Goal: Navigation & Orientation: Find specific page/section

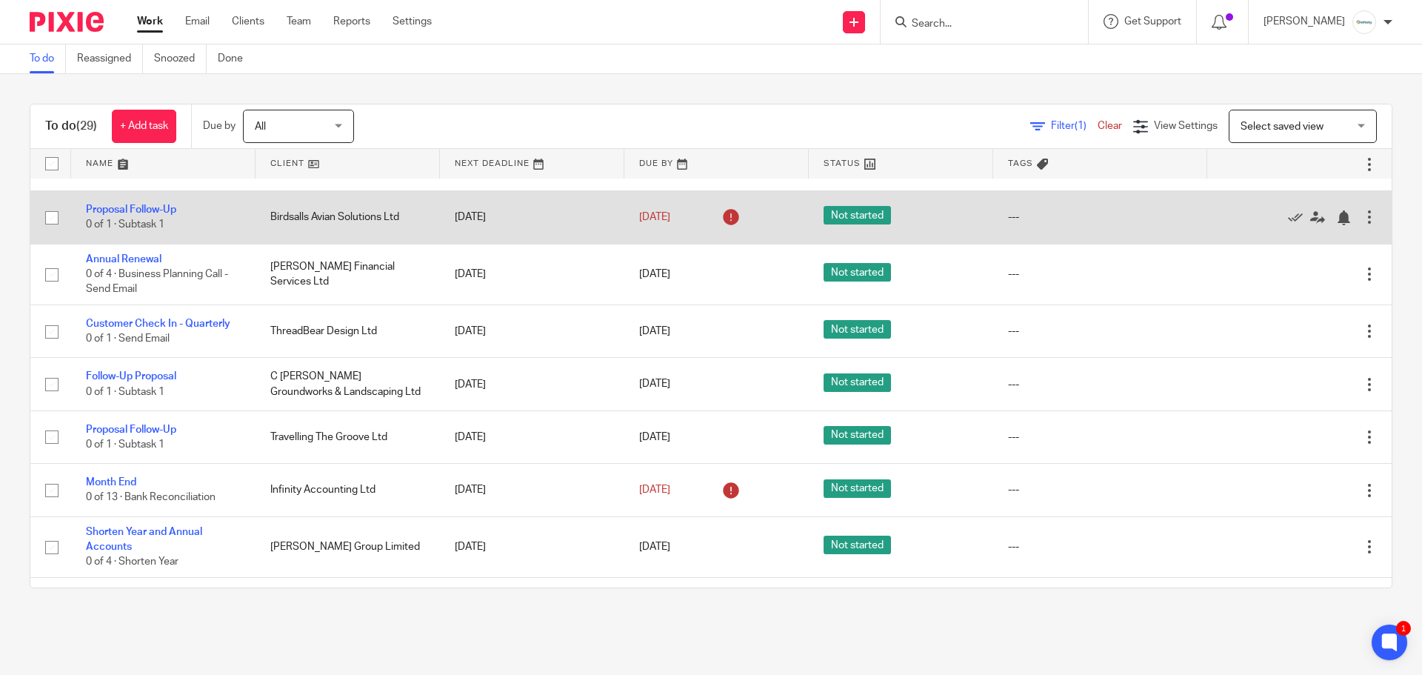
scroll to position [518, 0]
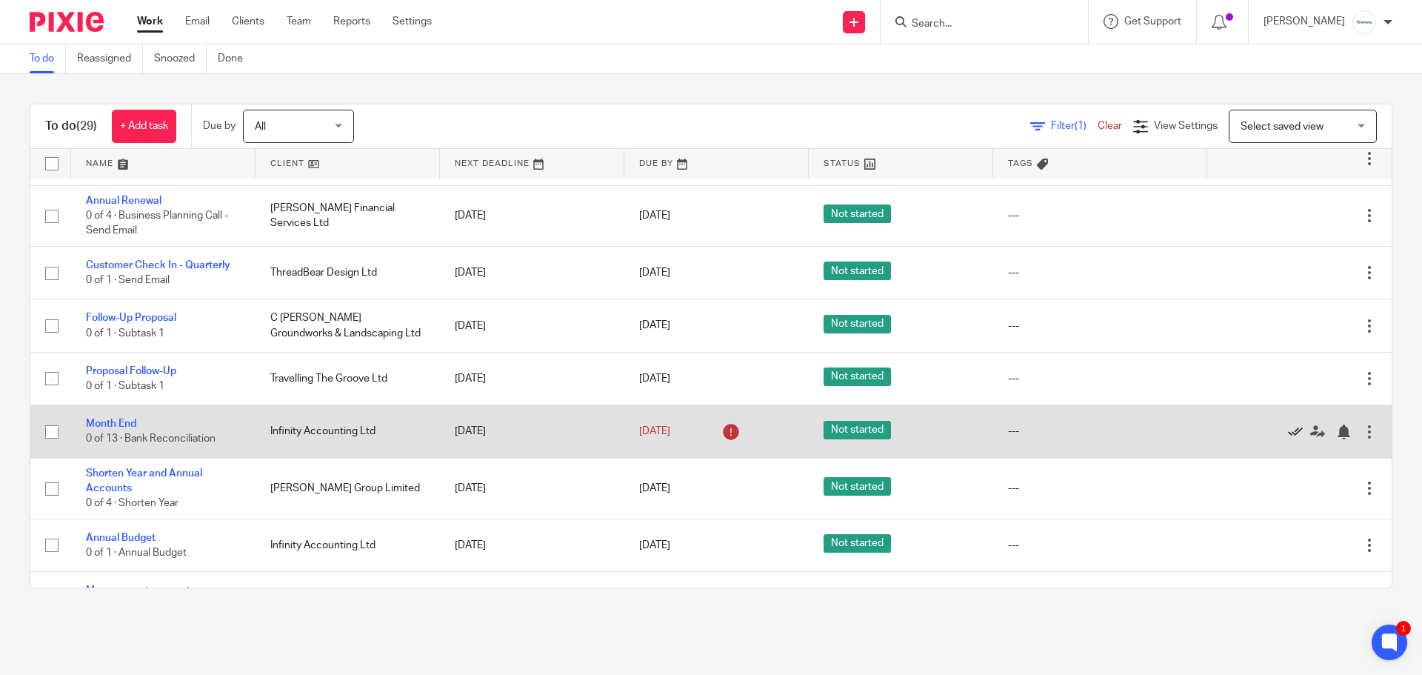
click at [1288, 435] on icon at bounding box center [1295, 431] width 15 height 15
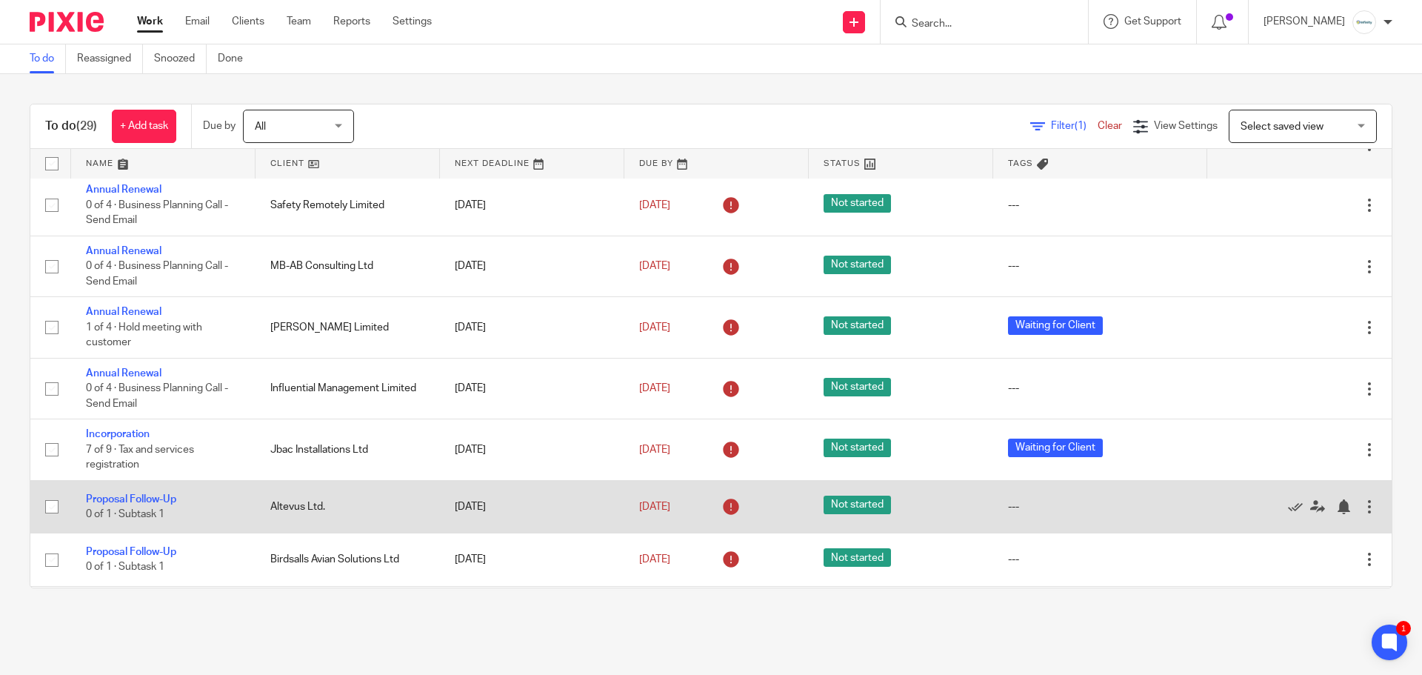
scroll to position [0, 0]
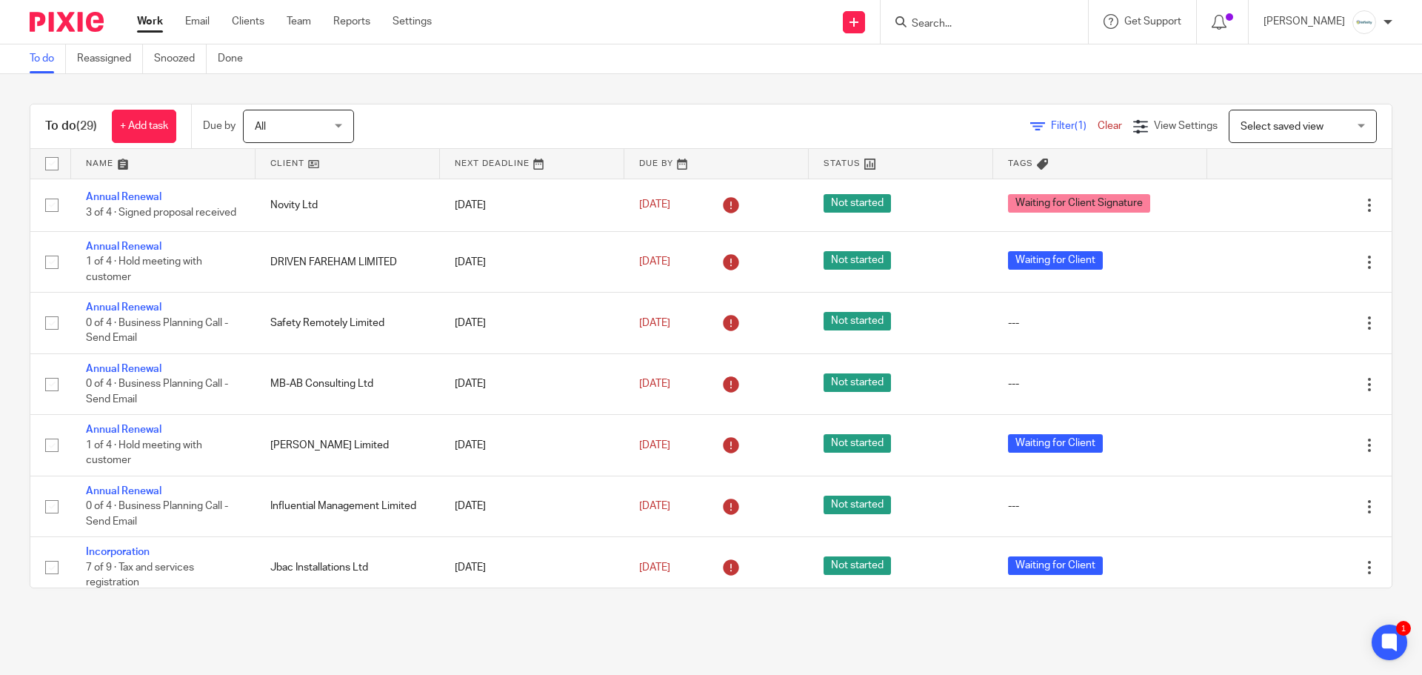
click at [152, 17] on link "Work" at bounding box center [150, 21] width 26 height 15
click at [300, 21] on link "Team" at bounding box center [299, 21] width 24 height 15
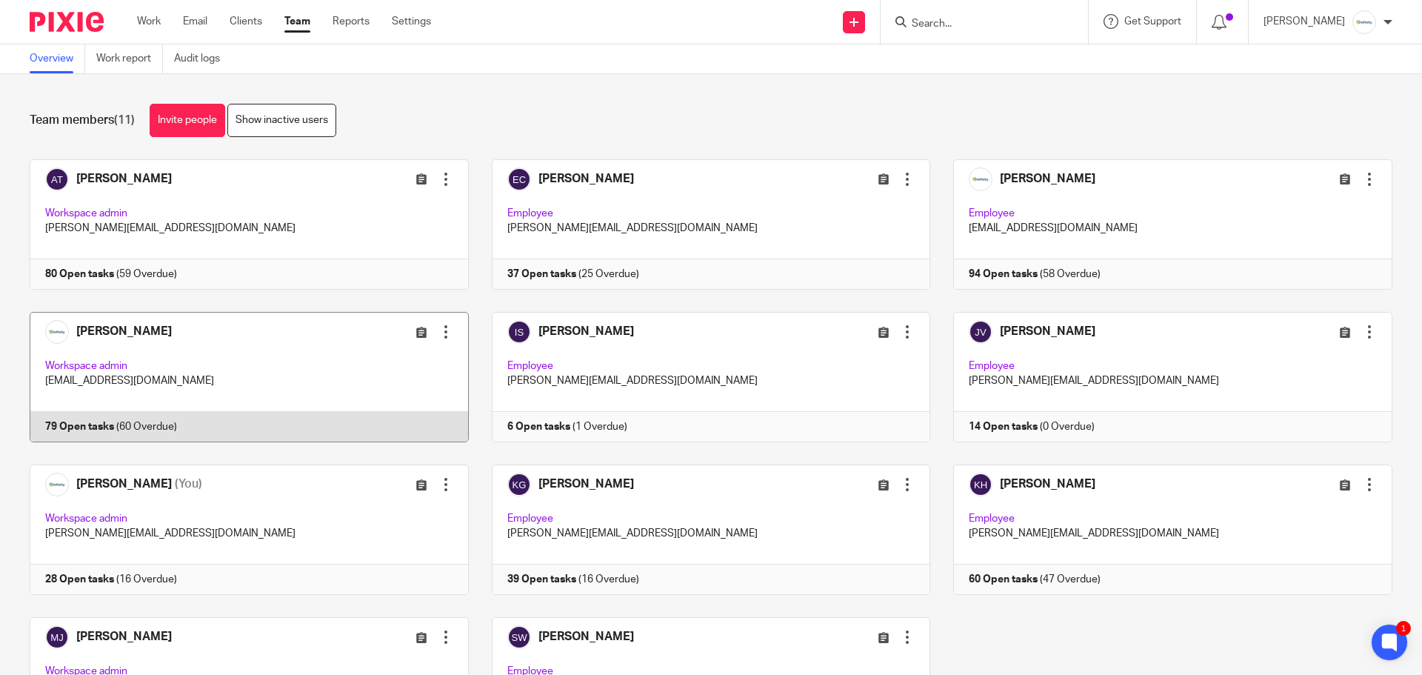
click at [309, 375] on link at bounding box center [238, 377] width 462 height 130
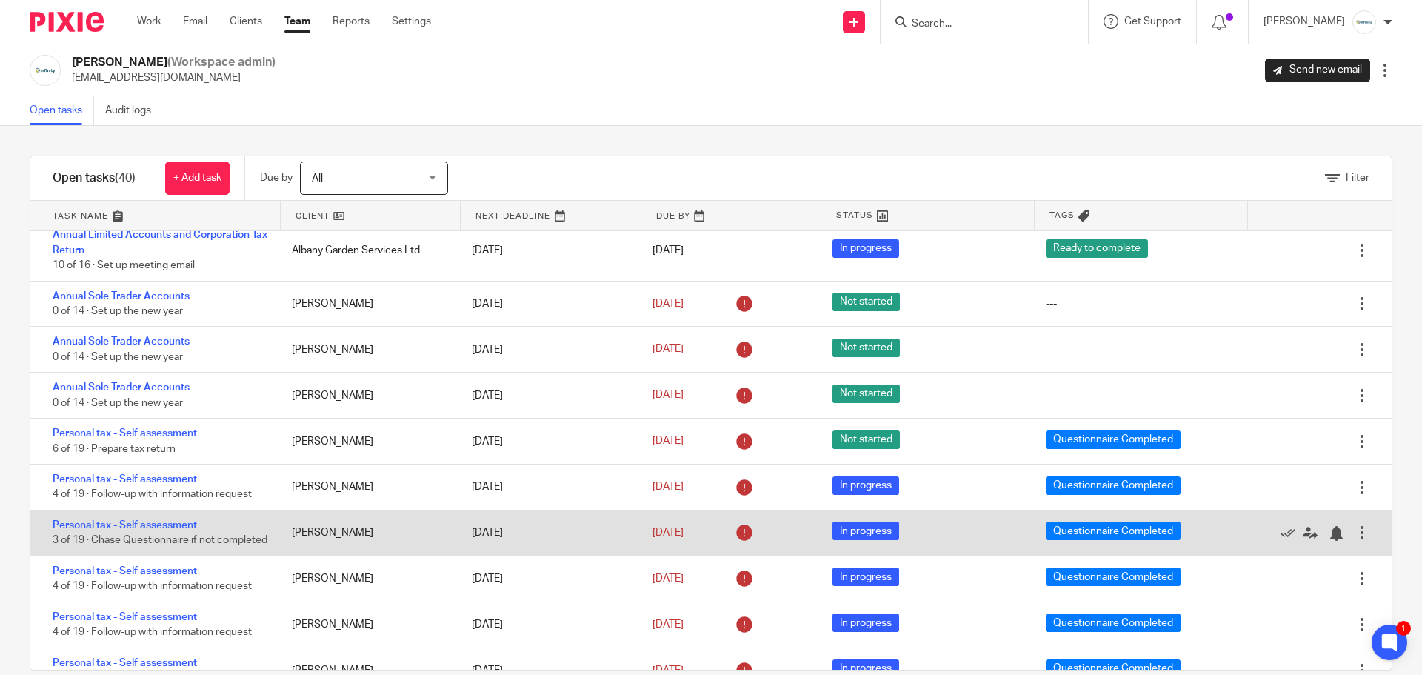
scroll to position [1068, 0]
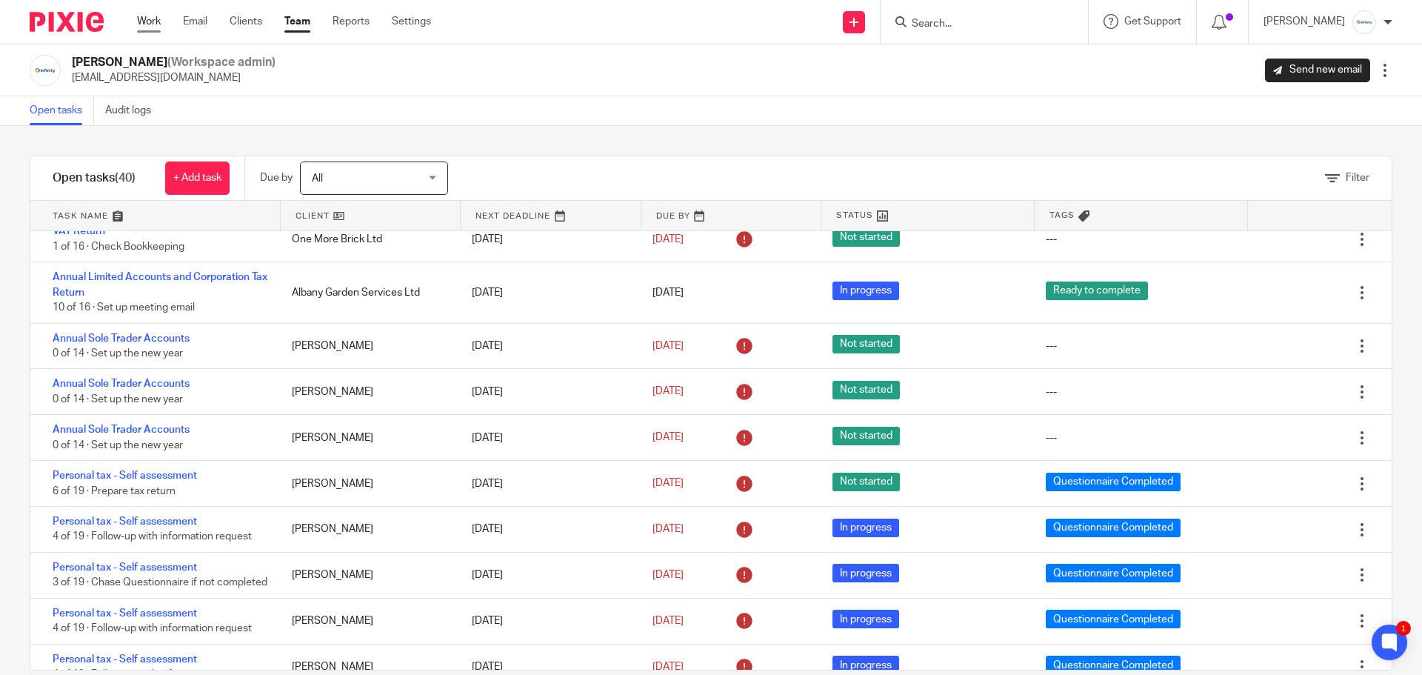
click at [147, 19] on link "Work" at bounding box center [149, 21] width 24 height 15
